Goal: Information Seeking & Learning: Learn about a topic

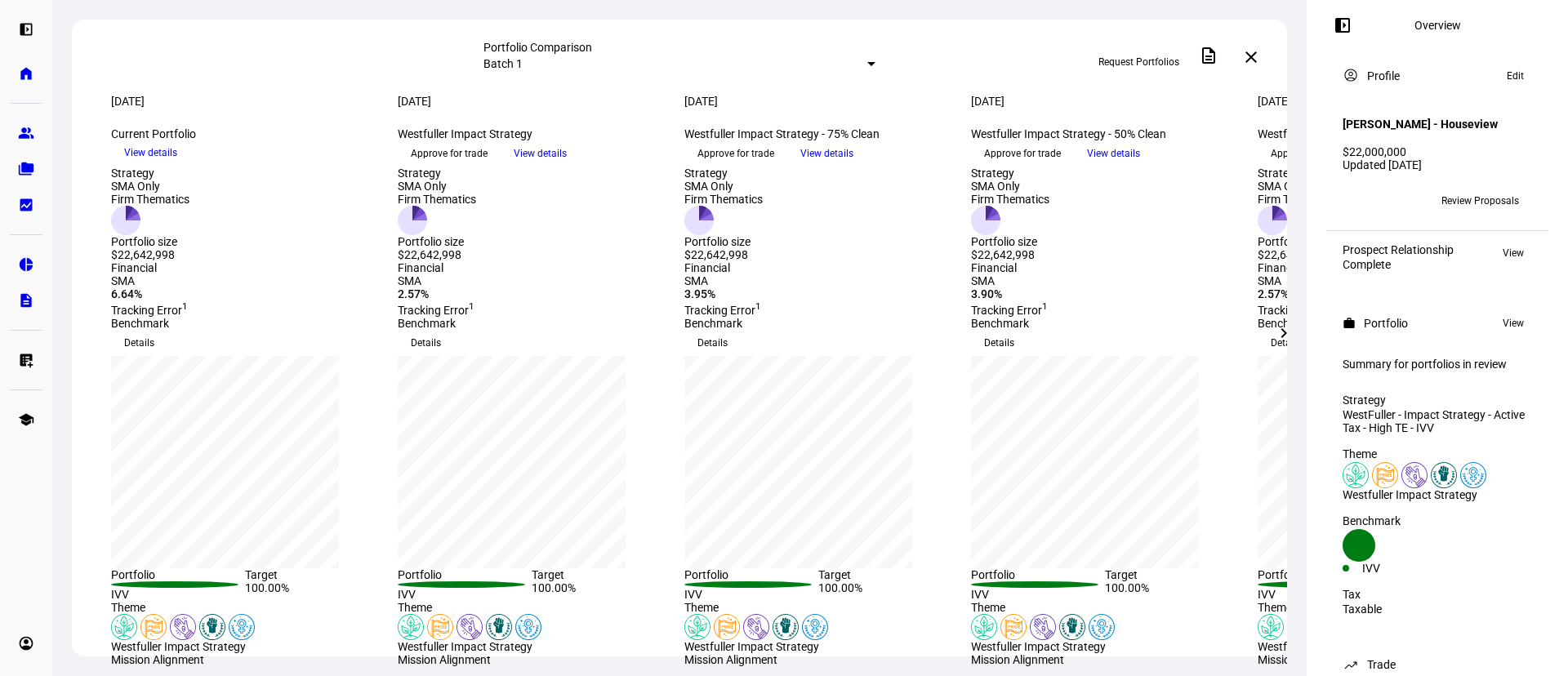
click at [567, 166] on span "View details" at bounding box center [540, 153] width 53 height 24
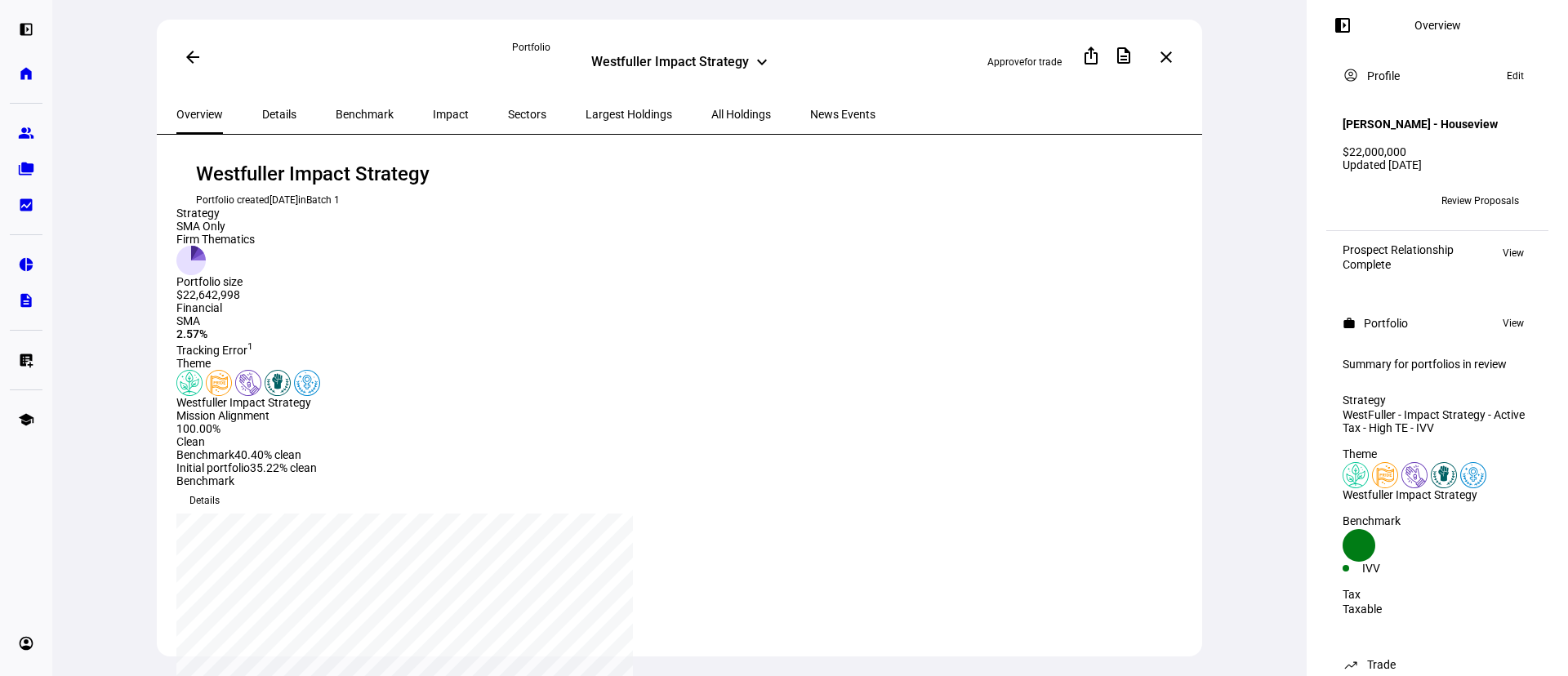
click at [433, 115] on span "Impact" at bounding box center [451, 114] width 36 height 11
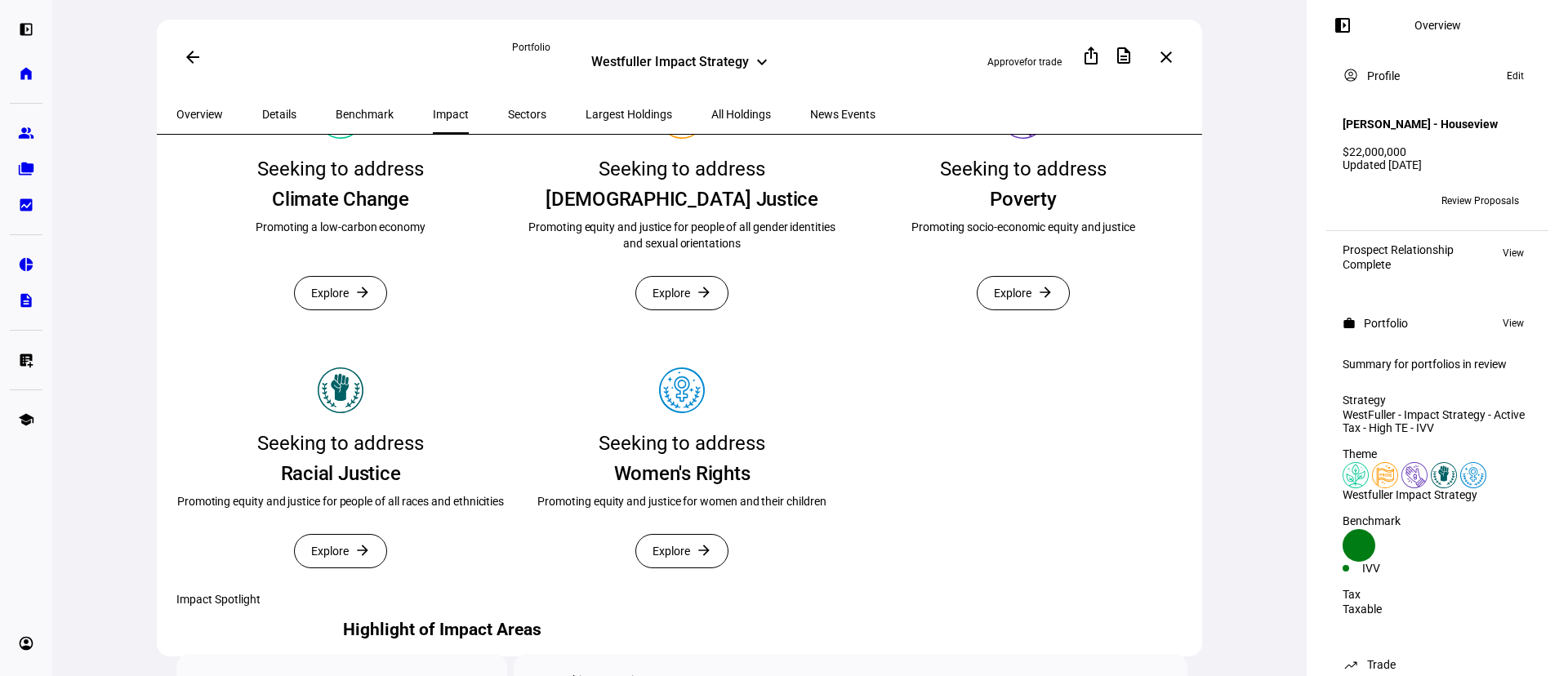
scroll to position [372, 0]
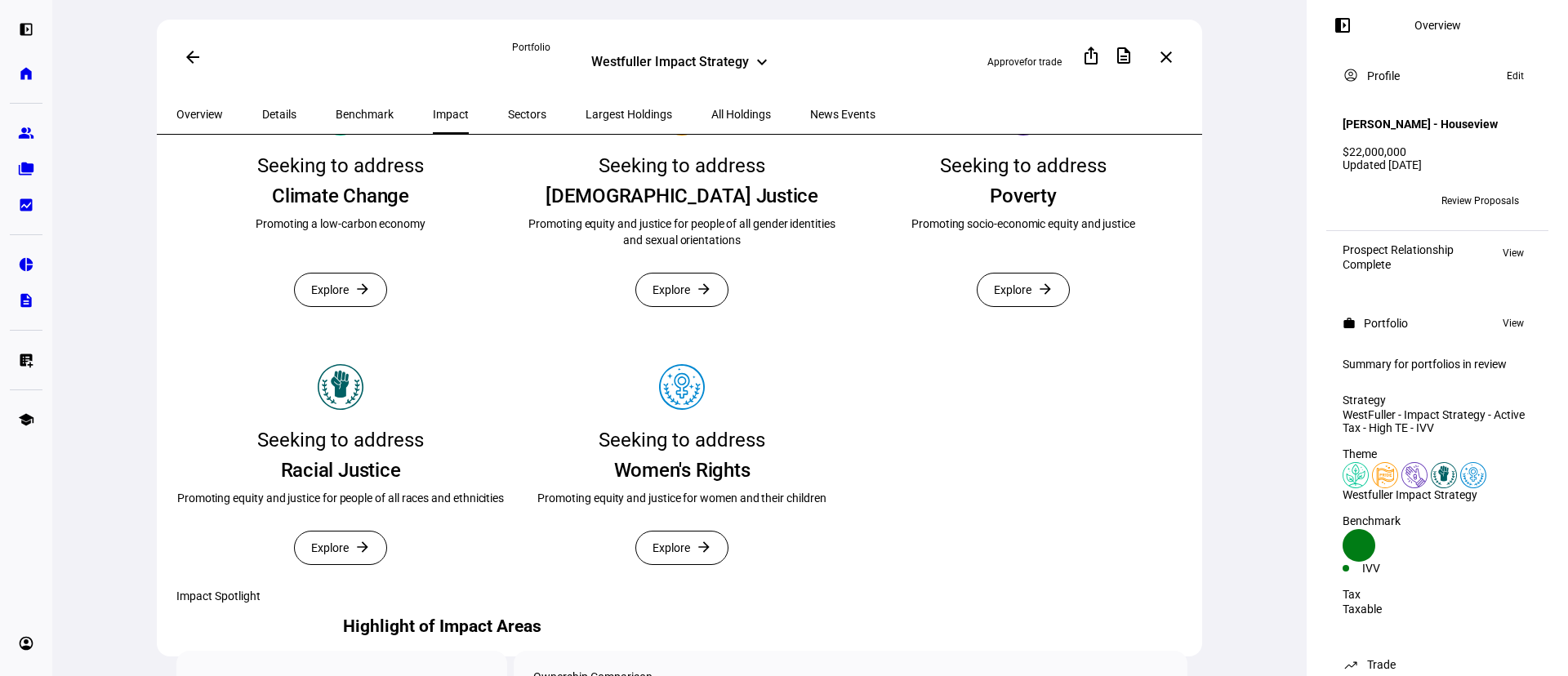
click at [676, 61] on div "Westfuller Impact Strategy" at bounding box center [670, 64] width 158 height 20
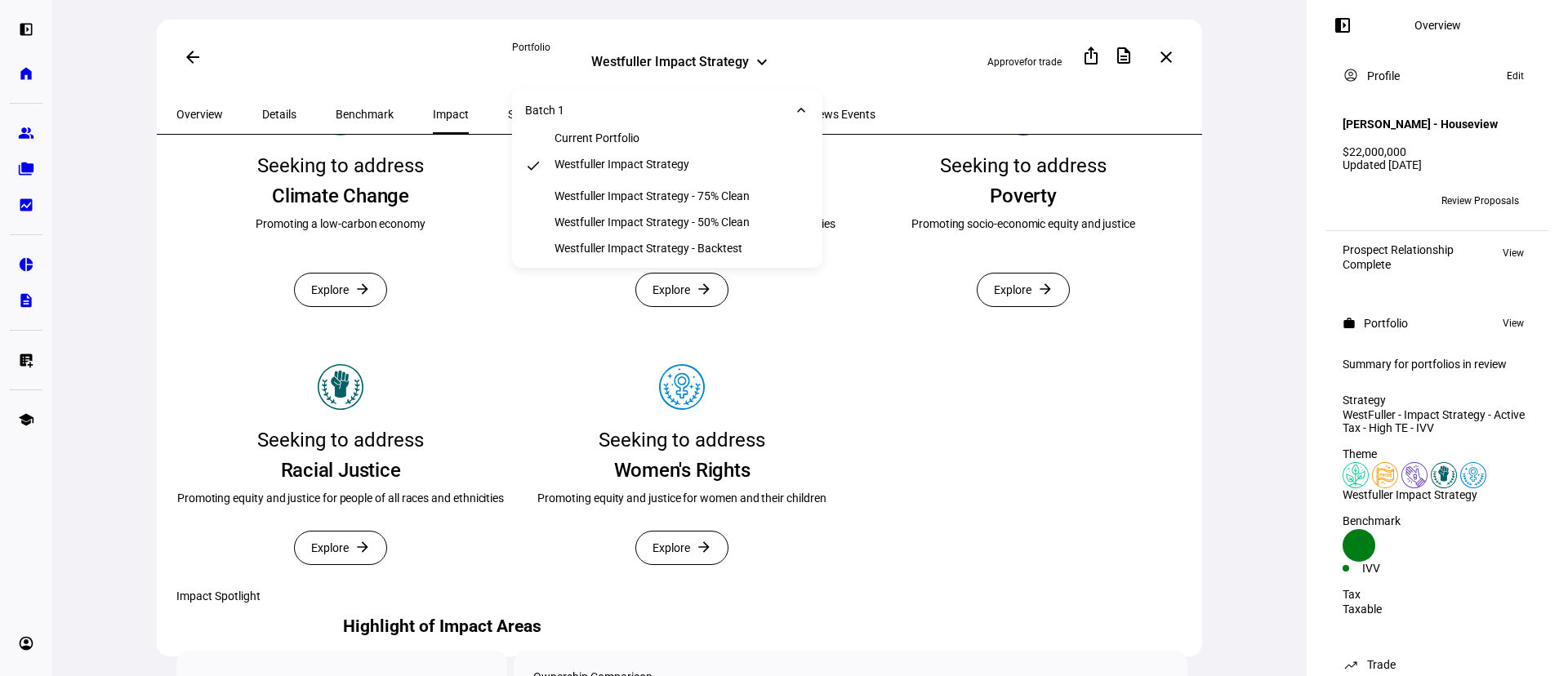
click at [676, 61] on div "Westfuller Impact Strategy" at bounding box center [670, 64] width 158 height 20
drag, startPoint x: 1240, startPoint y: 63, endPoint x: 1219, endPoint y: 36, distance: 34.3
click at [1241, 63] on div "arrow_back Portfolio Westfuller Impact Strategy keyboard_arrow_down Approve for…" at bounding box center [679, 338] width 1254 height 676
